Goal: Task Accomplishment & Management: Use online tool/utility

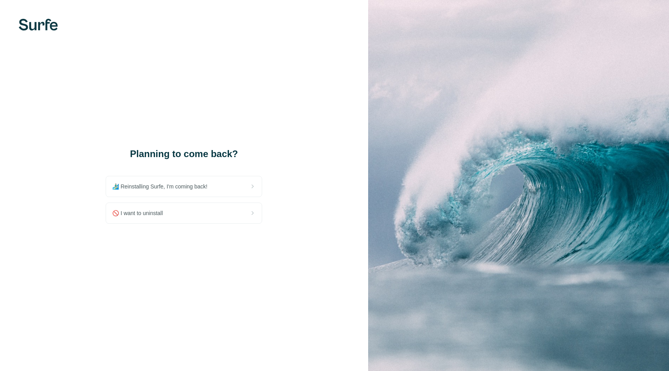
click at [187, 190] on span "🏄🏻‍♂️ Reinstalling Surfe, I'm coming back!" at bounding box center [162, 186] width 101 height 8
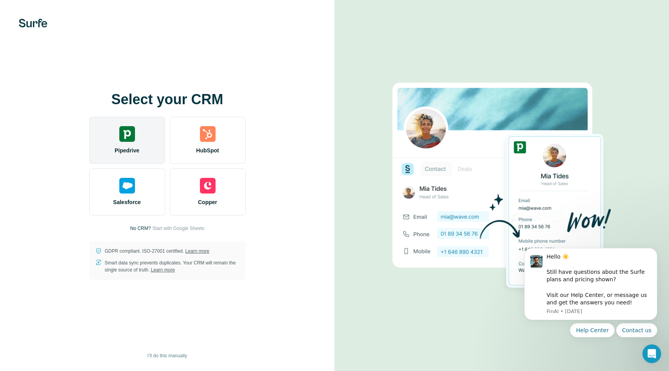
click at [127, 138] on img at bounding box center [127, 134] width 16 height 16
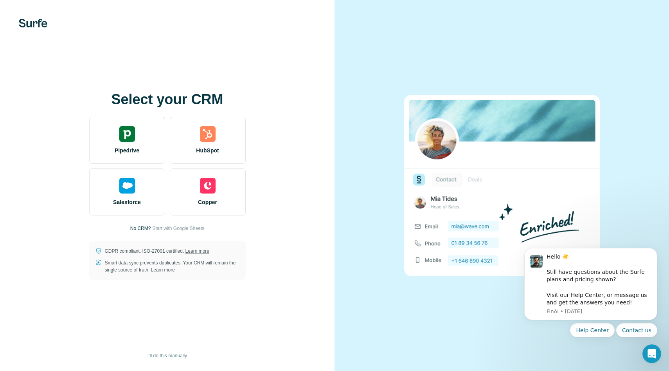
click at [617, 11] on div at bounding box center [502, 185] width 335 height 371
